Goal: Navigation & Orientation: Find specific page/section

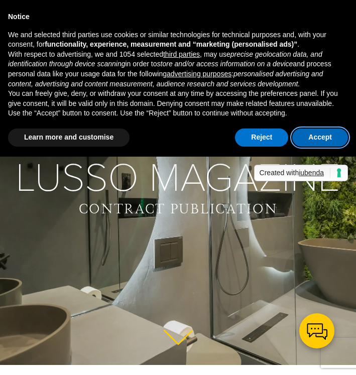
click at [333, 136] on button "Accept" at bounding box center [320, 137] width 56 height 18
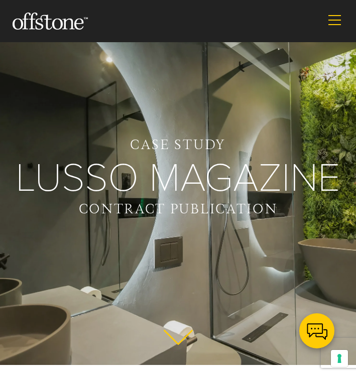
click at [332, 27] on div at bounding box center [334, 22] width 13 height 14
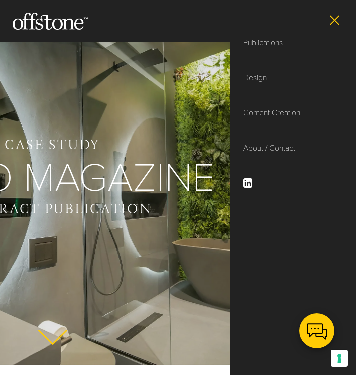
click at [274, 25] on li "Publications" at bounding box center [292, 42] width 125 height 35
click at [264, 41] on link "Publications" at bounding box center [263, 43] width 40 height 10
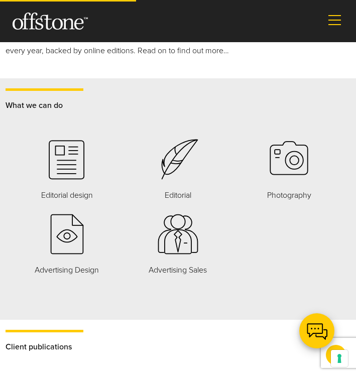
scroll to position [685, 0]
